Goal: Contribute content

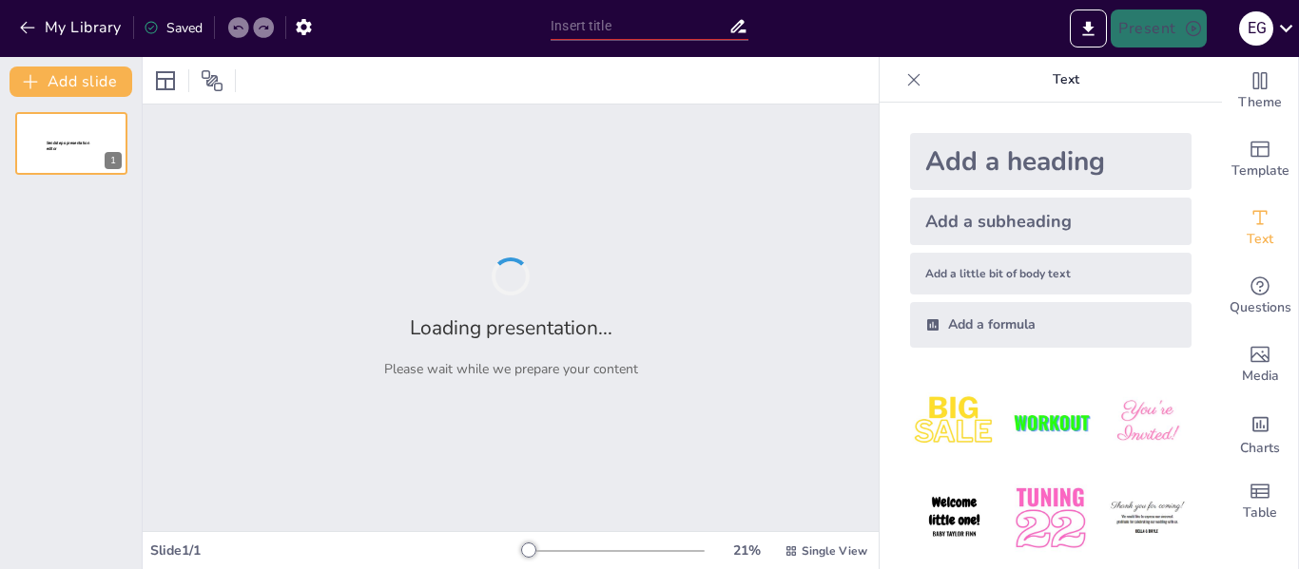
type input "Gestión de Riesgos Logísticos: Estrategias para la Resiliencia en la Cadena de …"
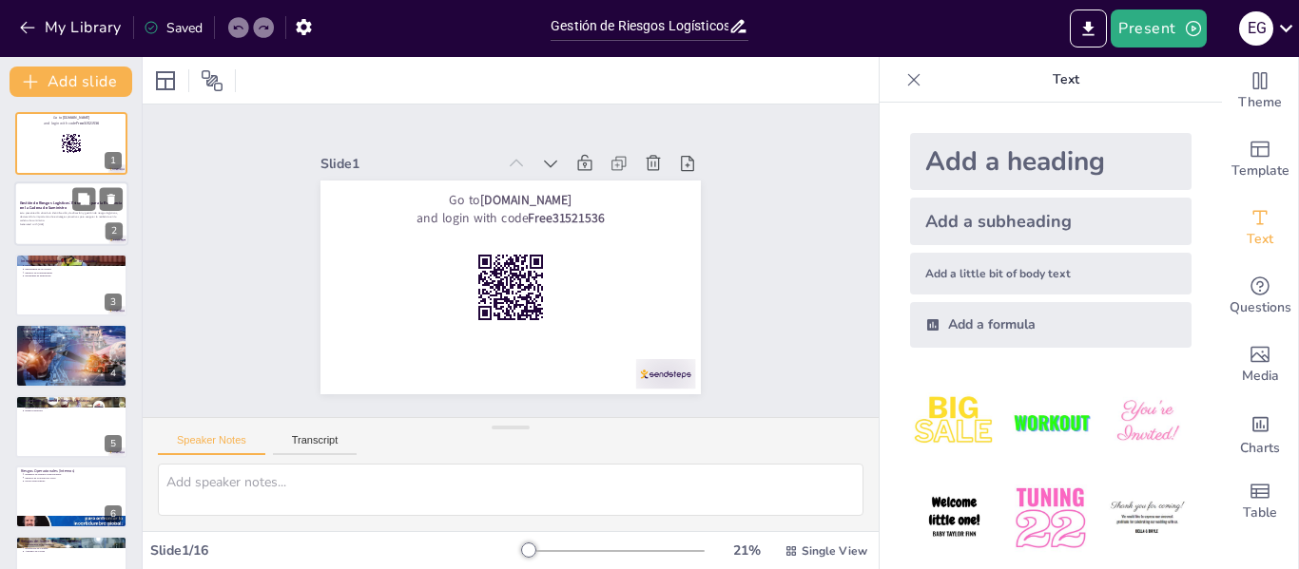
click at [75, 213] on p "Esta presentación aborda la identificación, clasificación y gestión de riesgos …" at bounding box center [71, 217] width 103 height 10
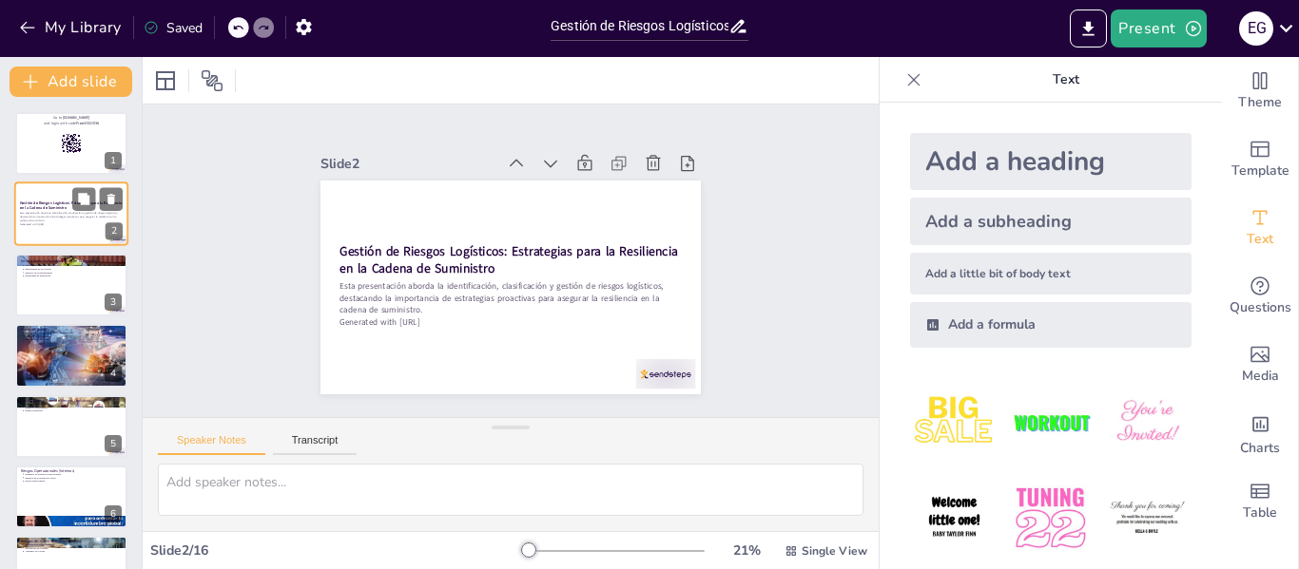
type textarea "La definición de riesgo logístico es crucial, ya que establece el marco para en…"
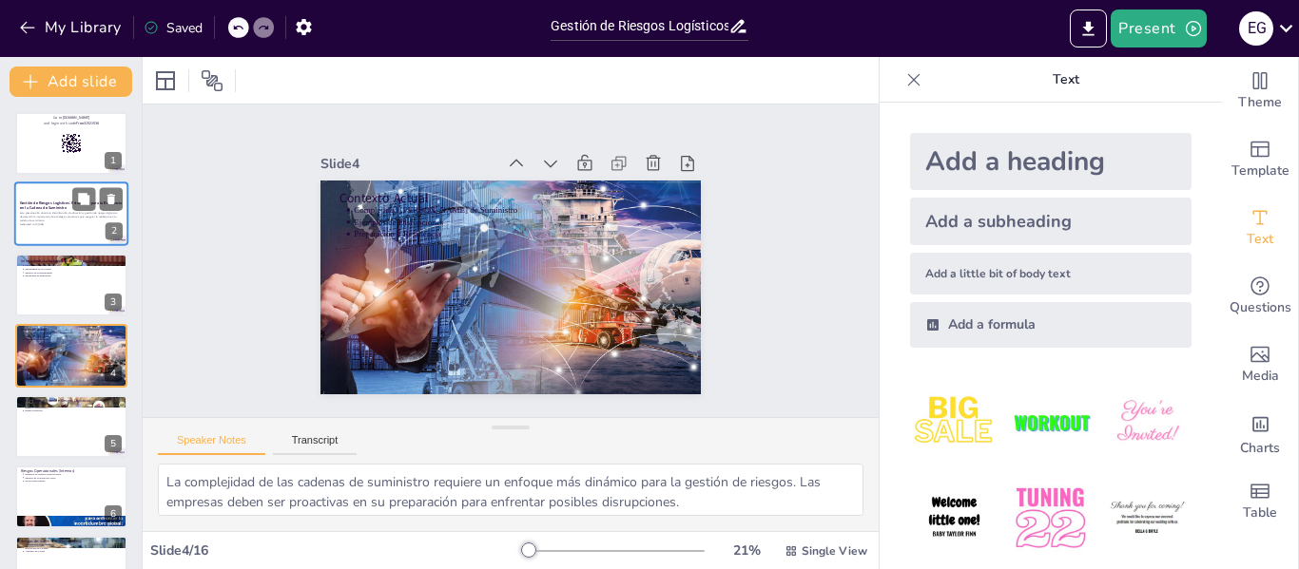
type textarea "La definición de riesgo logístico es crucial, ya que establece el marco para en…"
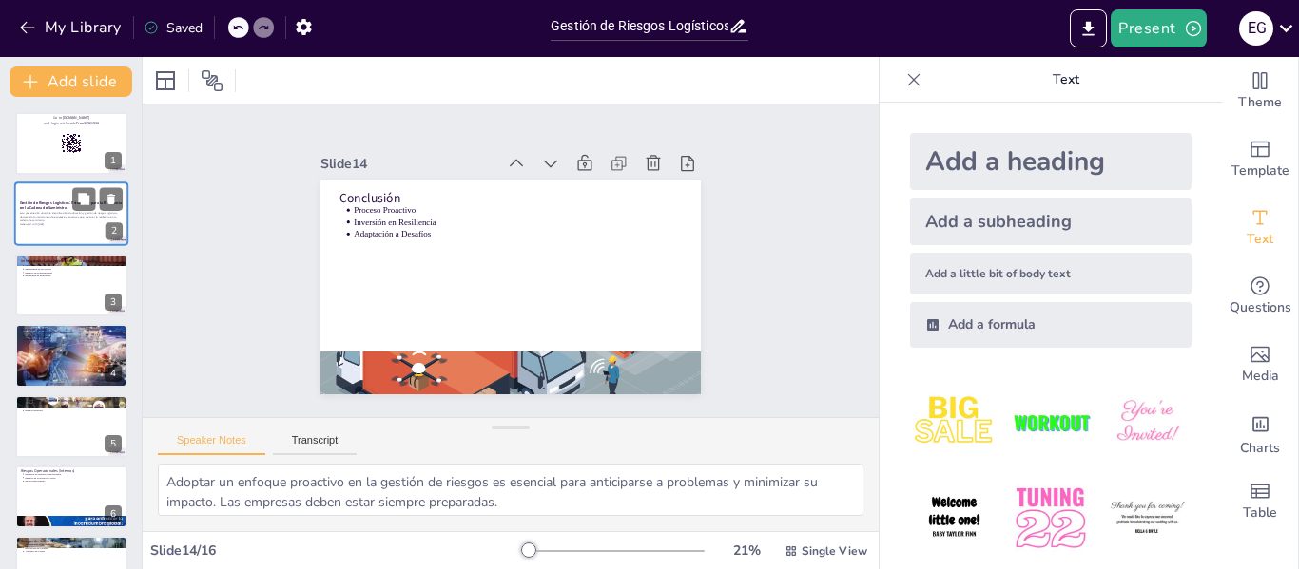
type textarea "La respuesta correcta es "Asegurar la continuidad del negocio", que se relacion…"
type textarea "La implementación de tecnología es vital para mejorar la gestión de riesgos. La…"
